Goal: Task Accomplishment & Management: Use online tool/utility

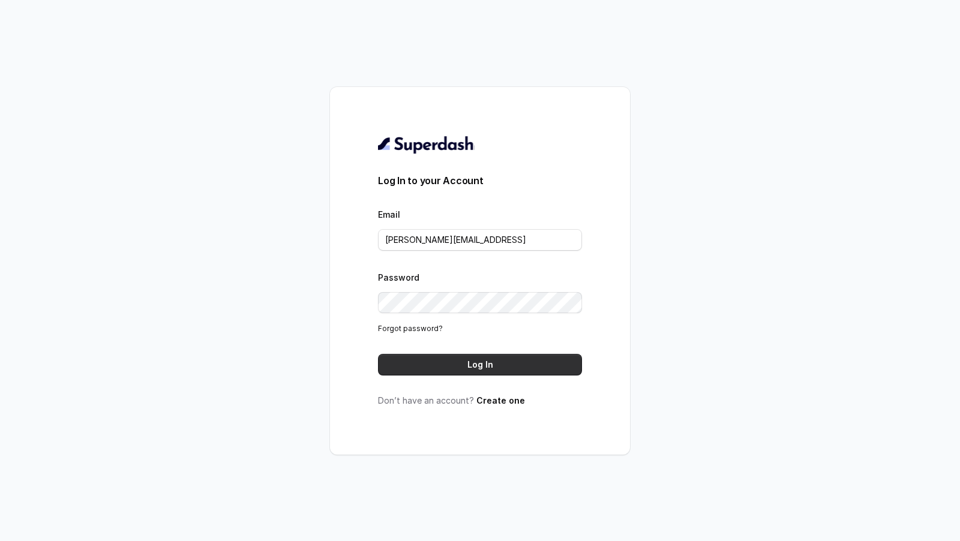
drag, startPoint x: 469, startPoint y: 357, endPoint x: 540, endPoint y: 261, distance: 118.7
click at [540, 261] on form "Log In to your Account Email lucas@restohost.ai Password Forgot password? Log In" at bounding box center [480, 274] width 204 height 202
click at [492, 236] on input "lucas@restohost.ai" at bounding box center [480, 240] width 204 height 22
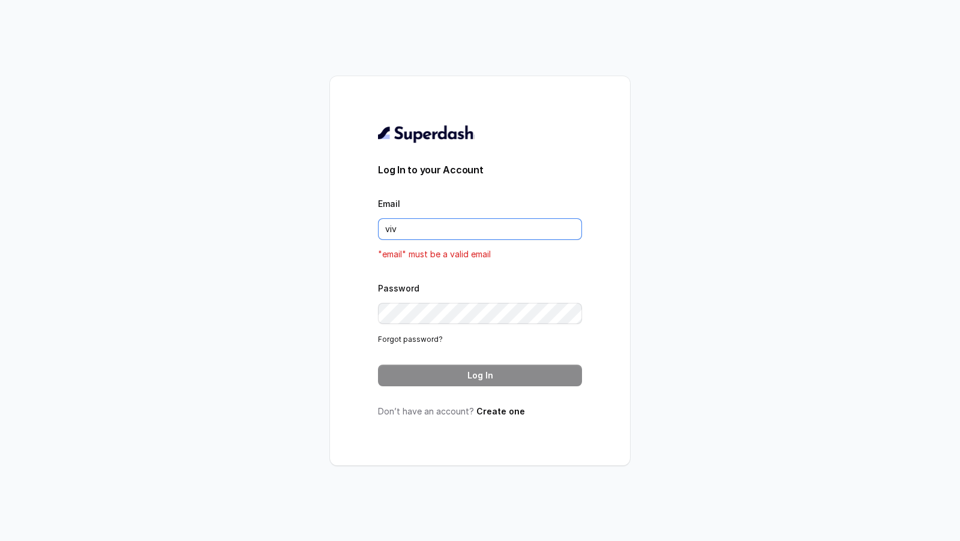
type input "vivek@trysuperdash.com"
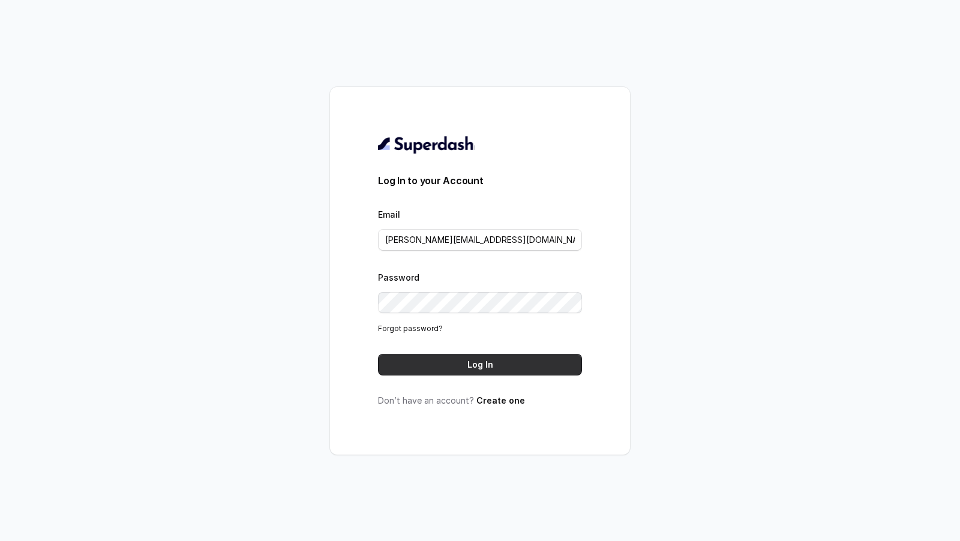
click at [461, 363] on button "Log In" at bounding box center [480, 365] width 204 height 22
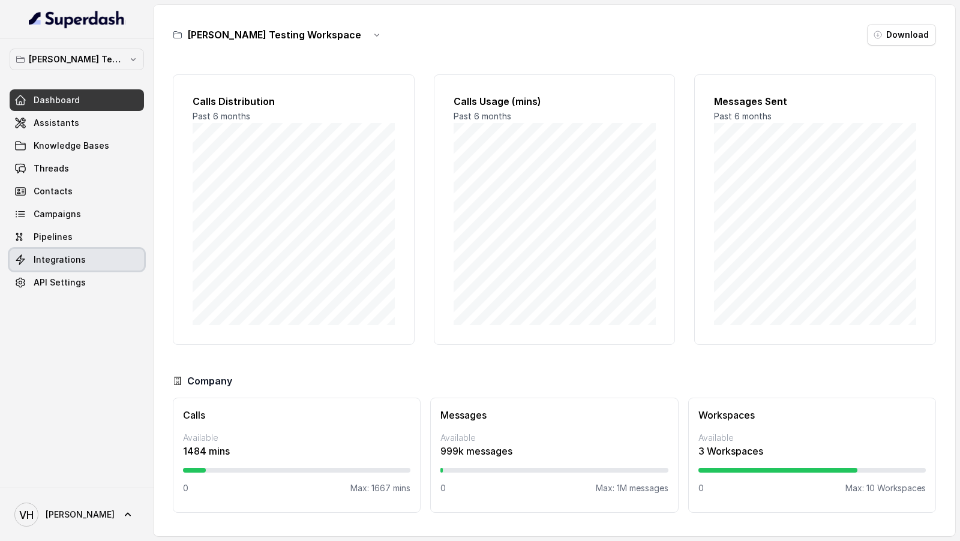
click at [58, 263] on span "Integrations" at bounding box center [60, 260] width 52 height 12
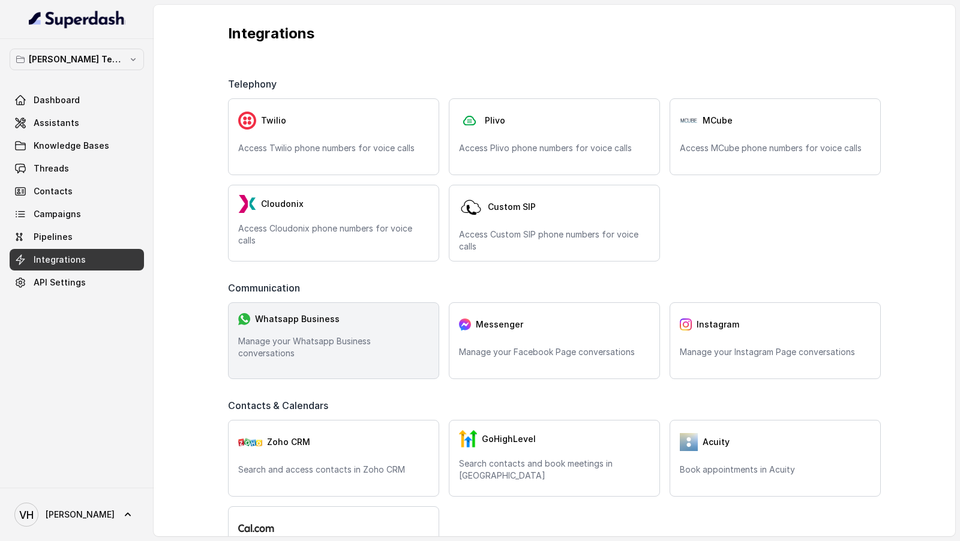
click at [347, 326] on div "Whatsapp Business" at bounding box center [333, 318] width 191 height 13
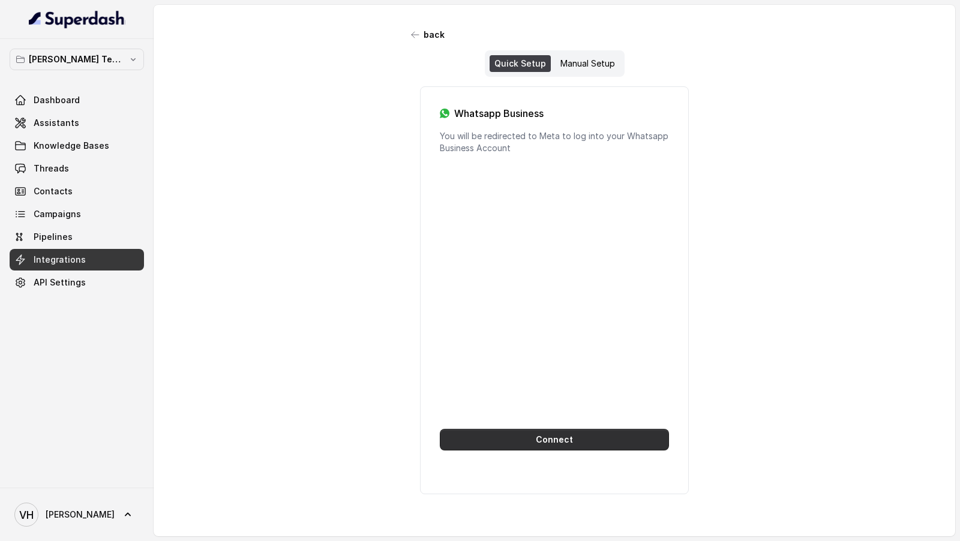
click at [551, 441] on button "Connect" at bounding box center [554, 440] width 229 height 22
